Goal: Information Seeking & Learning: Learn about a topic

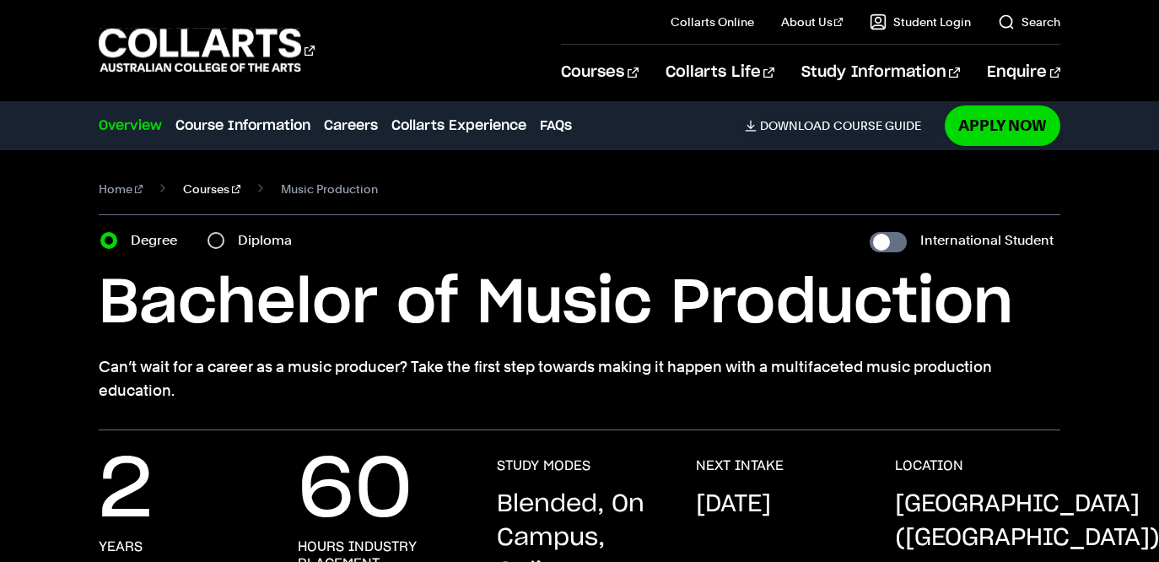
click at [197, 191] on link "Courses" at bounding box center [211, 189] width 57 height 24
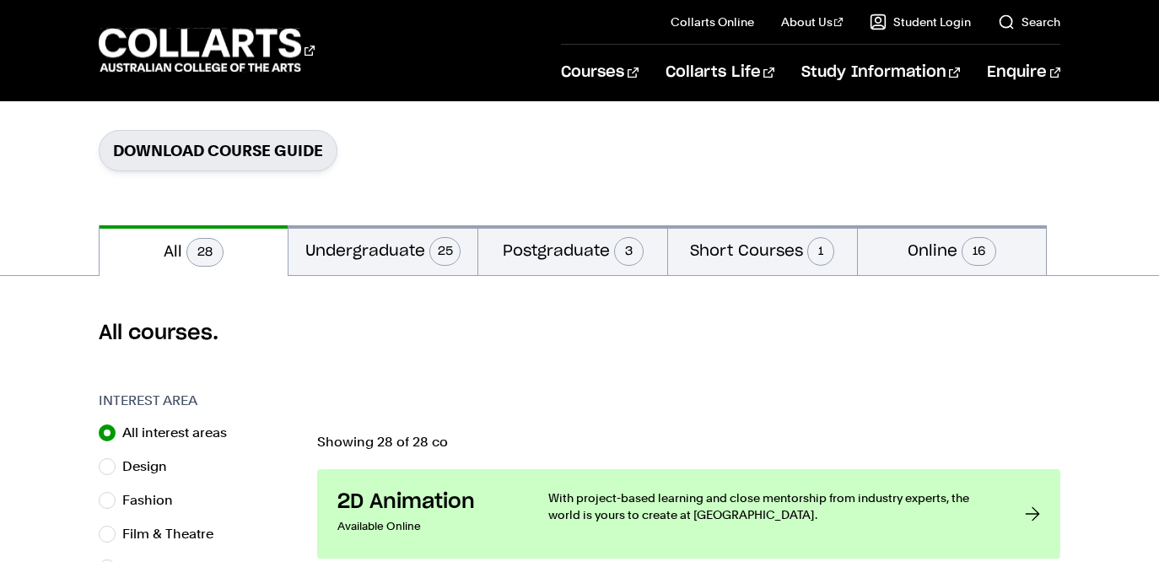
scroll to position [252, 0]
click at [753, 241] on button "Short Courses 1" at bounding box center [762, 251] width 189 height 50
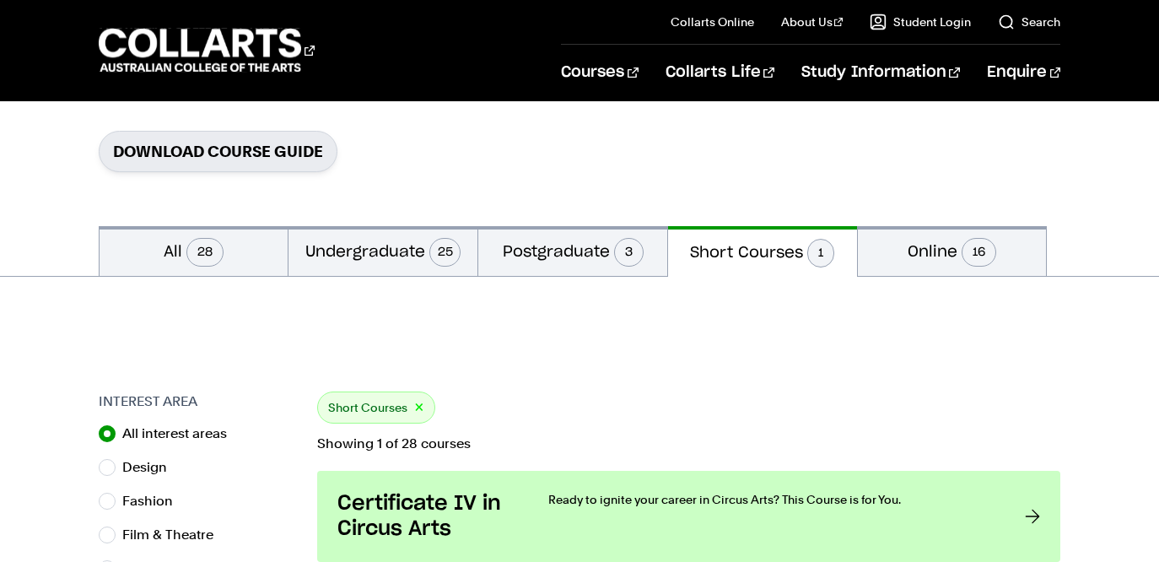
scroll to position [353, 0]
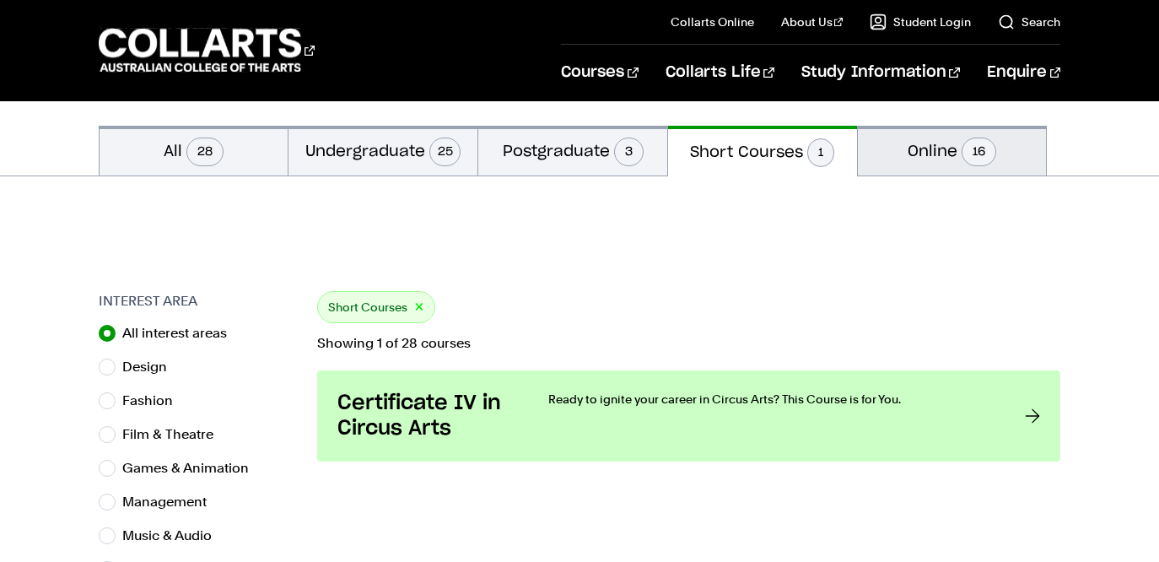
click at [890, 153] on button "Online 16" at bounding box center [952, 151] width 189 height 50
radio input "false"
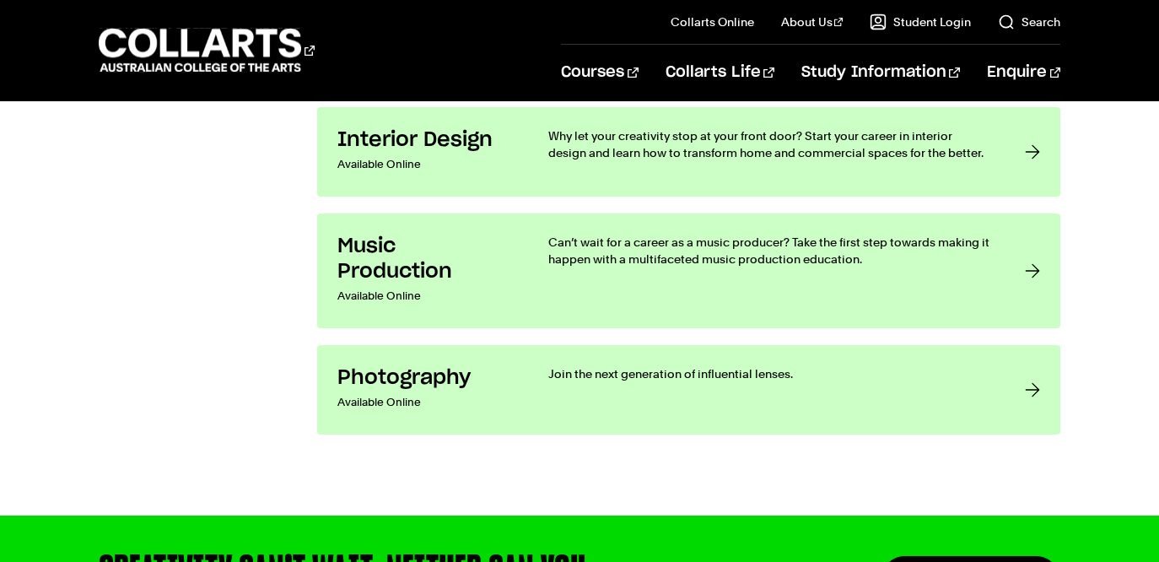
scroll to position [2406, 0]
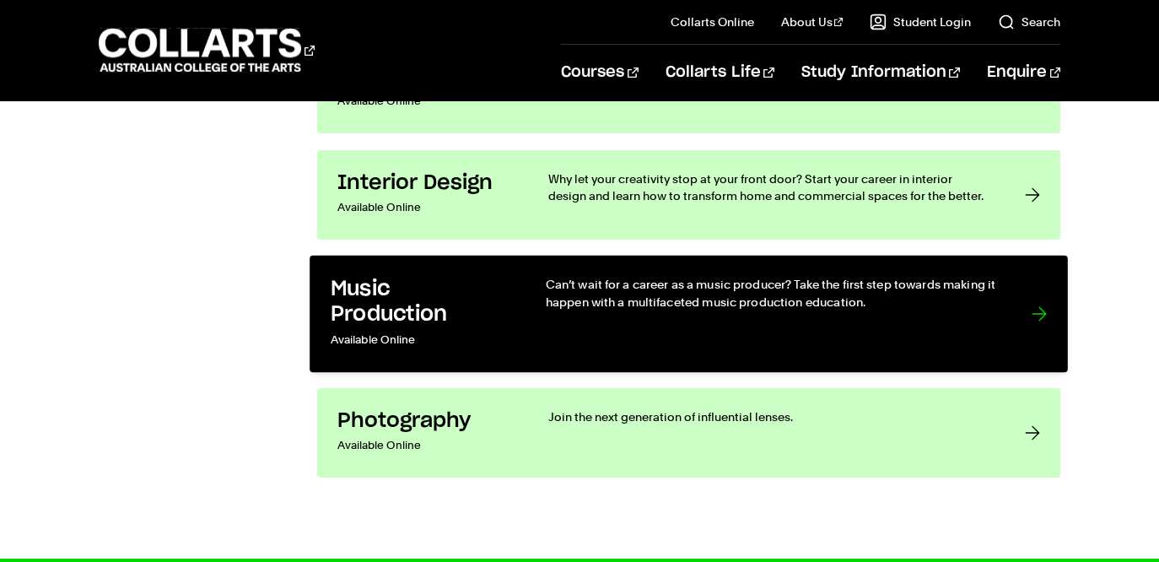
click at [646, 293] on p "Can’t wait for a career as a music producer? Take the first step towards making…" at bounding box center [771, 293] width 452 height 35
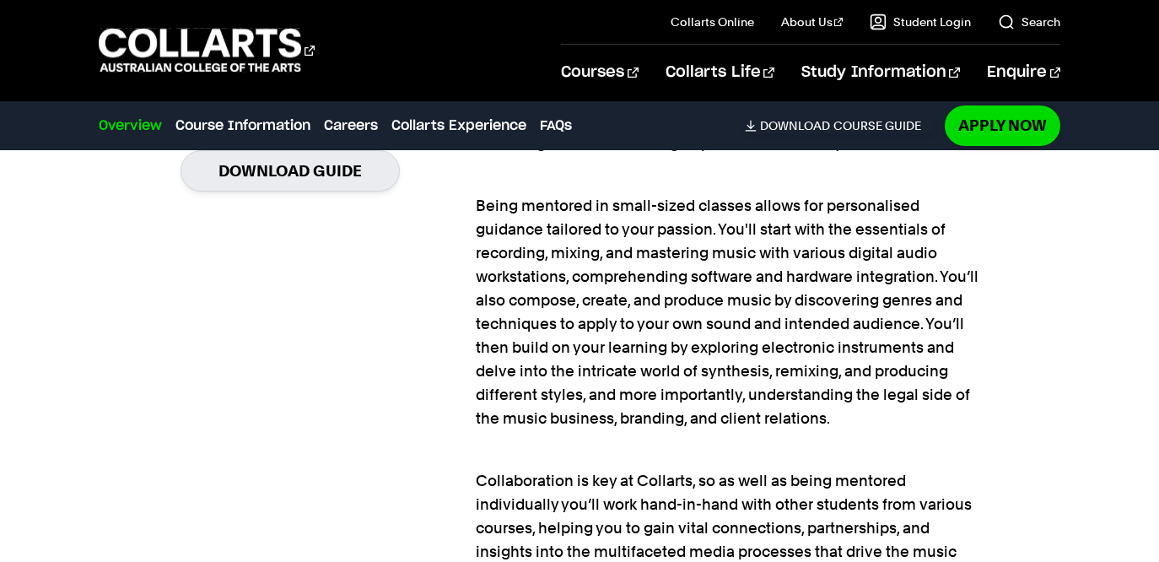
scroll to position [1485, 0]
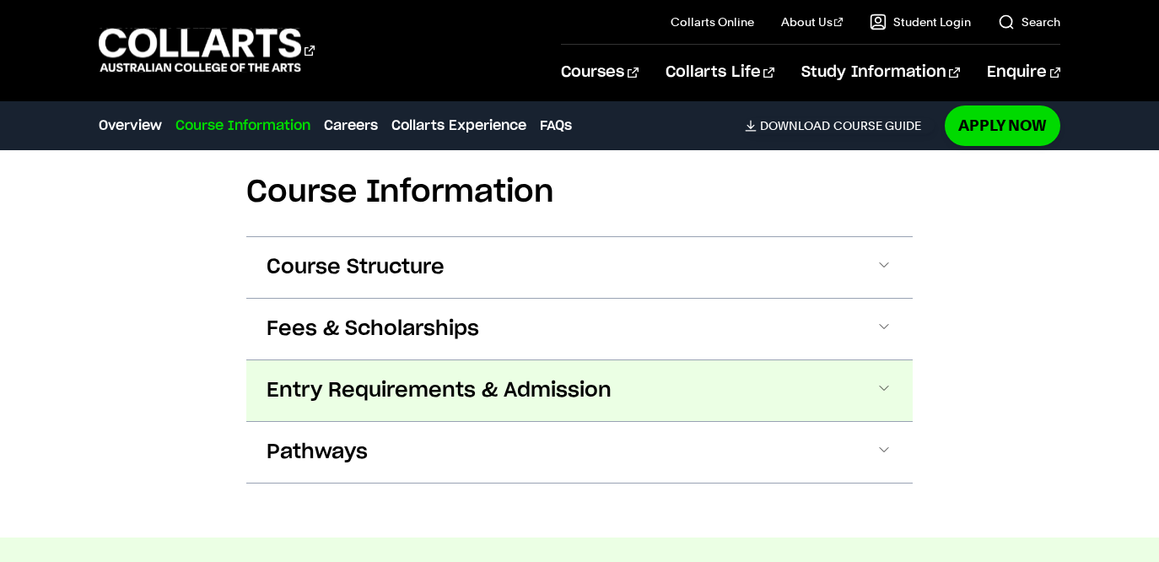
click at [512, 377] on span "Entry Requirements & Admission" at bounding box center [438, 390] width 345 height 27
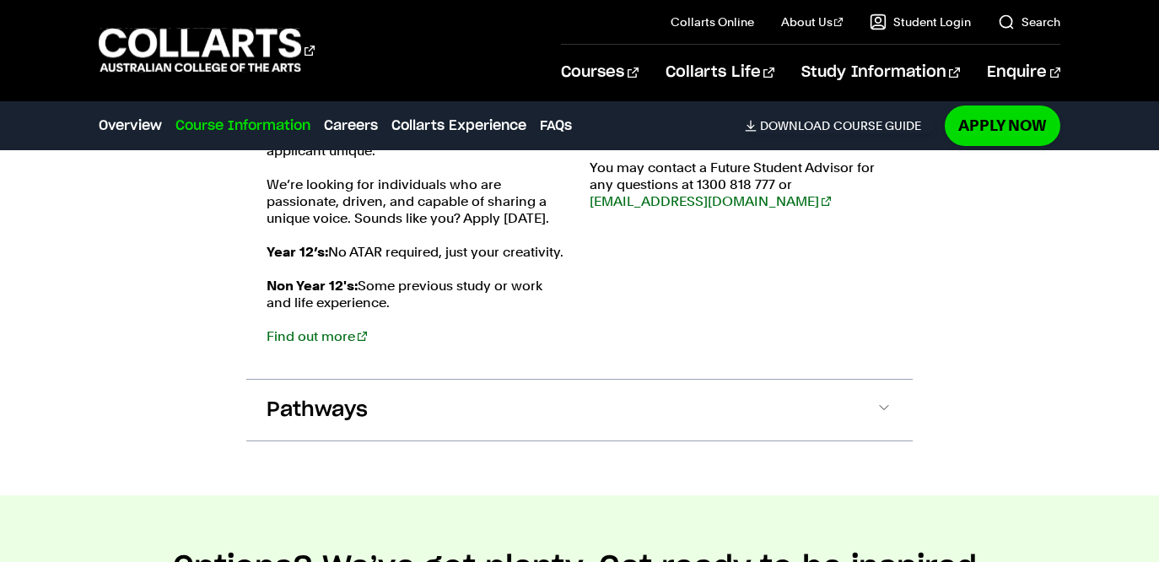
scroll to position [2548, 0]
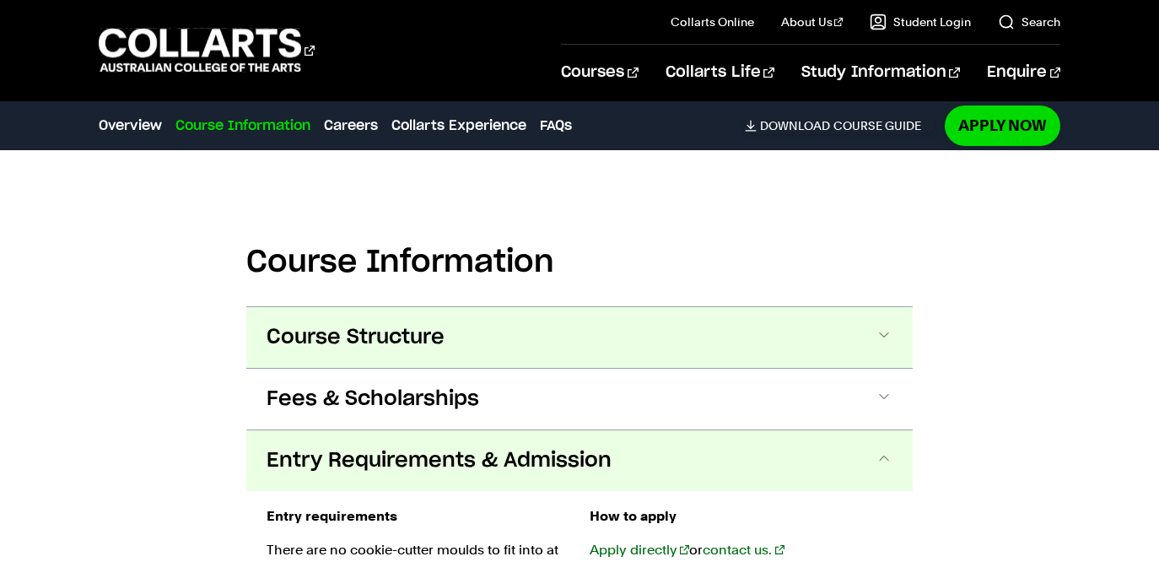
click at [367, 324] on span "Course Structure" at bounding box center [355, 337] width 178 height 27
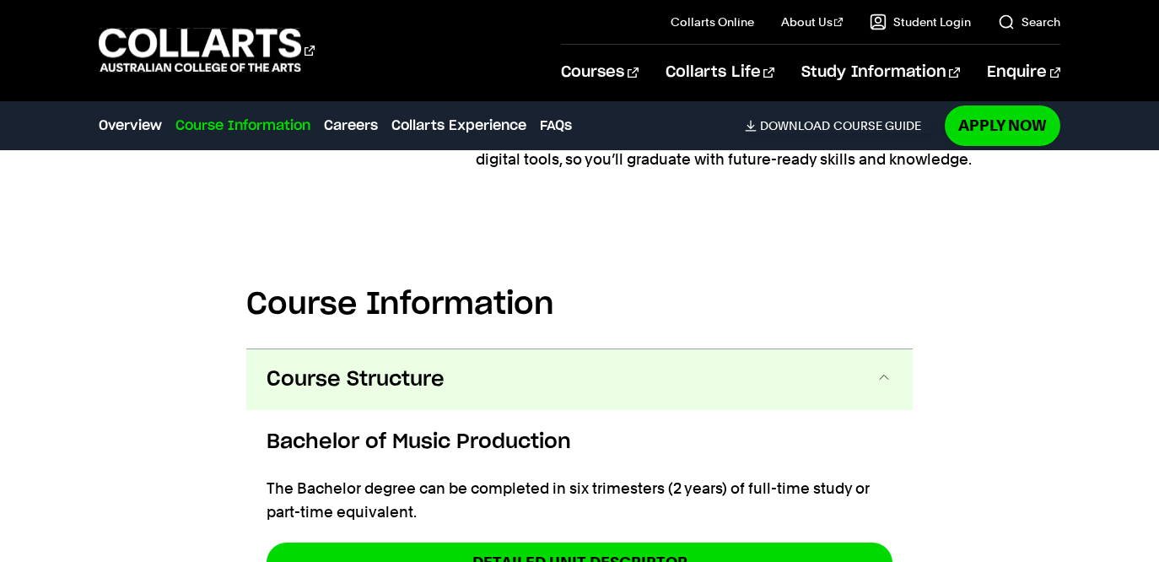
scroll to position [2076, 0]
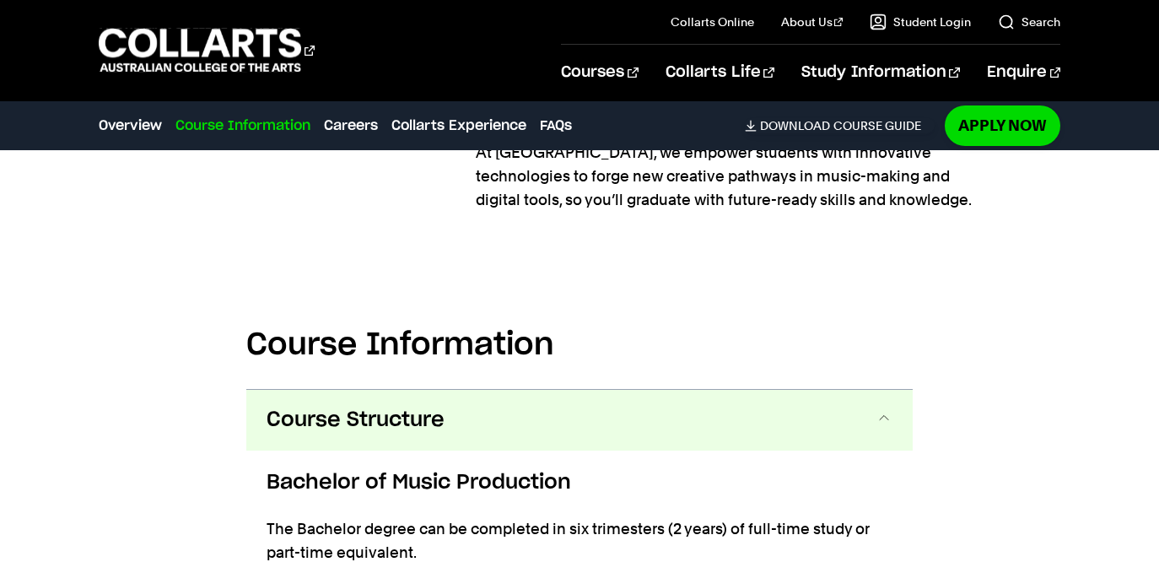
click at [573, 390] on button "Course Structure" at bounding box center [579, 420] width 666 height 61
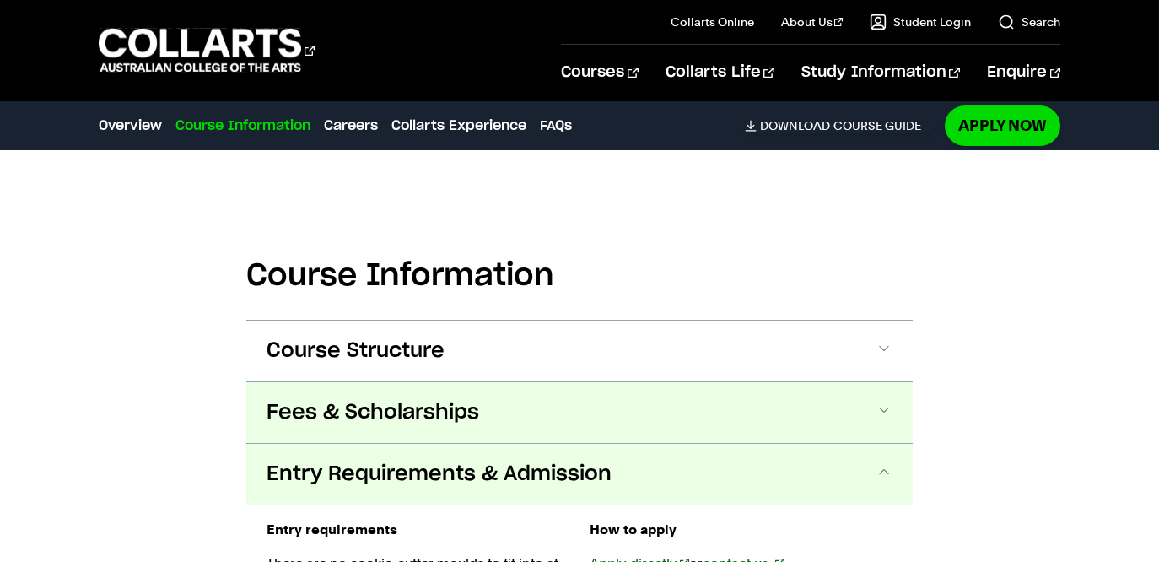
click at [573, 382] on button "Fees & Scholarships" at bounding box center [579, 412] width 666 height 61
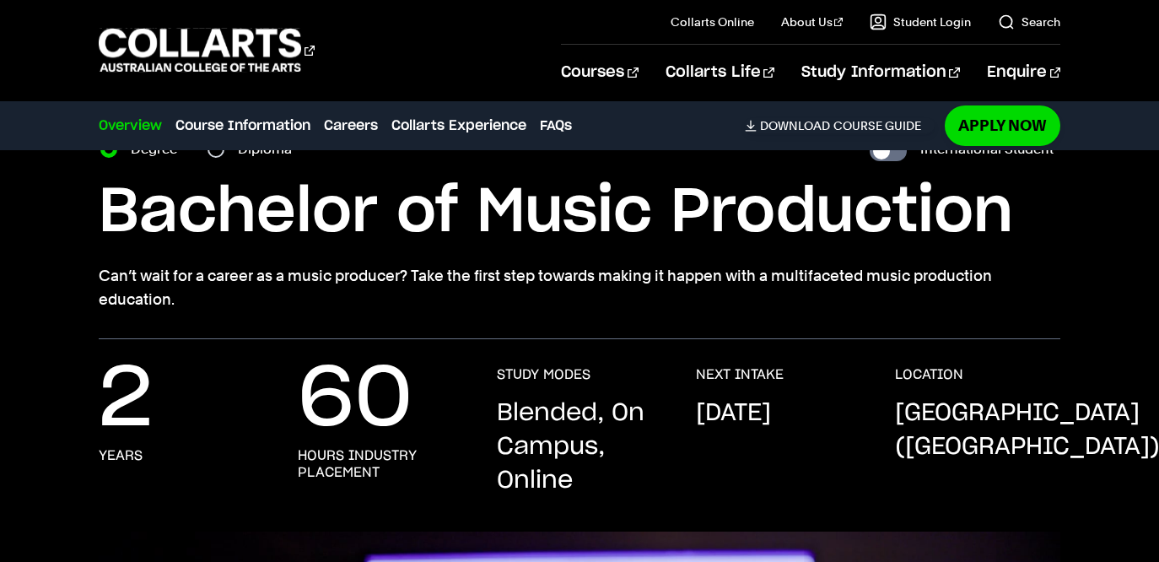
scroll to position [0, 0]
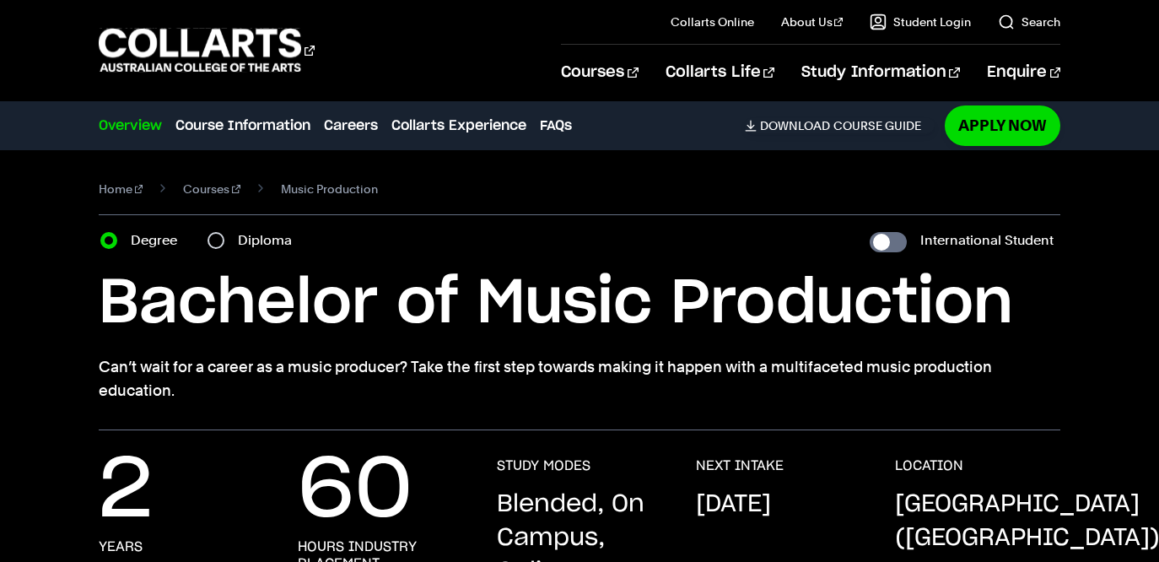
click at [255, 244] on label "Diploma" at bounding box center [270, 241] width 64 height 24
click at [224, 244] on input "Diploma" at bounding box center [215, 240] width 17 height 17
radio input "true"
